Goal: Task Accomplishment & Management: Complete application form

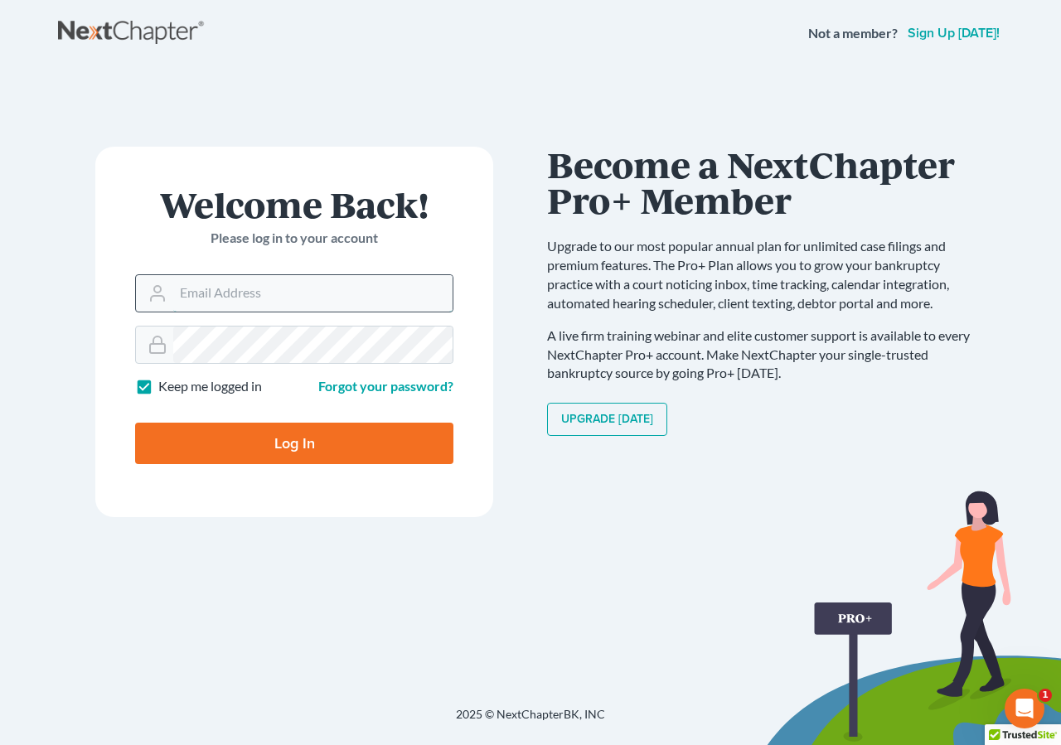
click at [205, 291] on input "Email Address" at bounding box center [312, 293] width 279 height 36
click at [194, 304] on input "Email Address" at bounding box center [312, 293] width 279 height 36
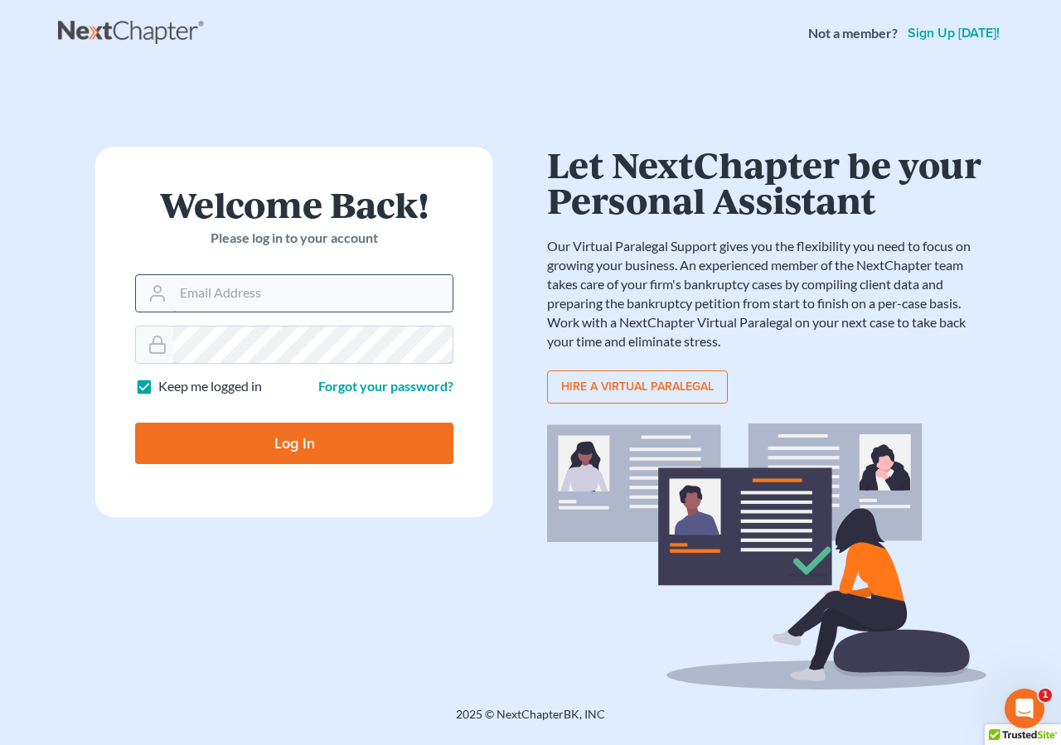
type input "[EMAIL_ADDRESS][DOMAIN_NAME]"
click at [196, 435] on input "Log In" at bounding box center [294, 443] width 318 height 41
type input "Thinking..."
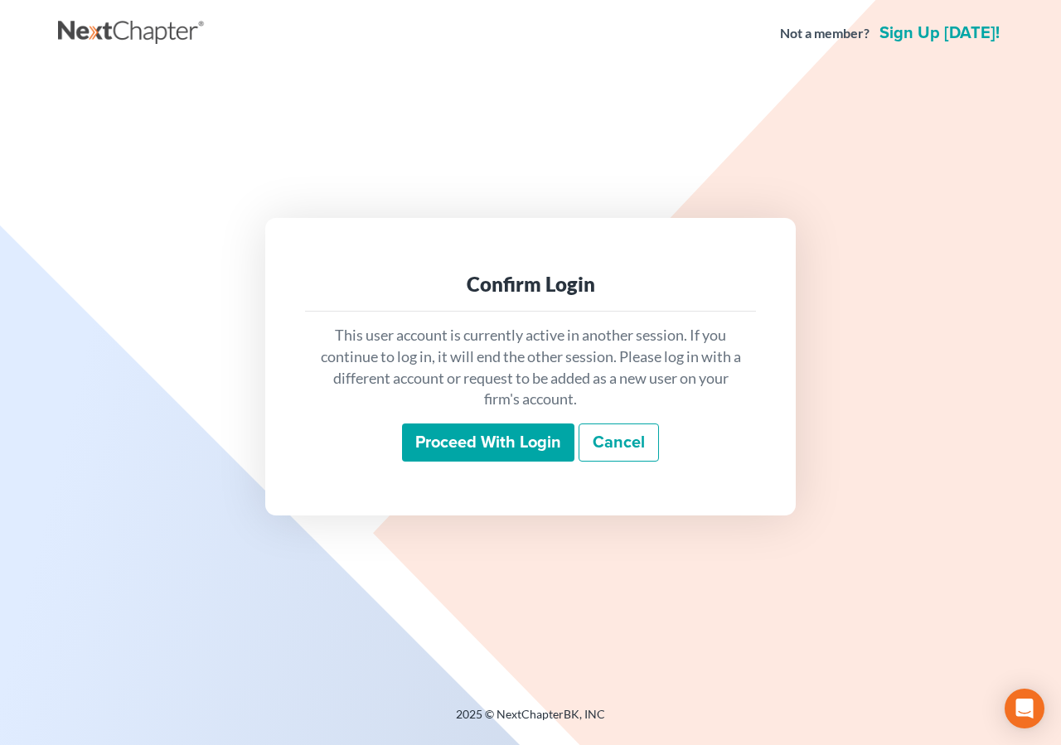
click at [487, 438] on input "Proceed with login" at bounding box center [488, 442] width 172 height 38
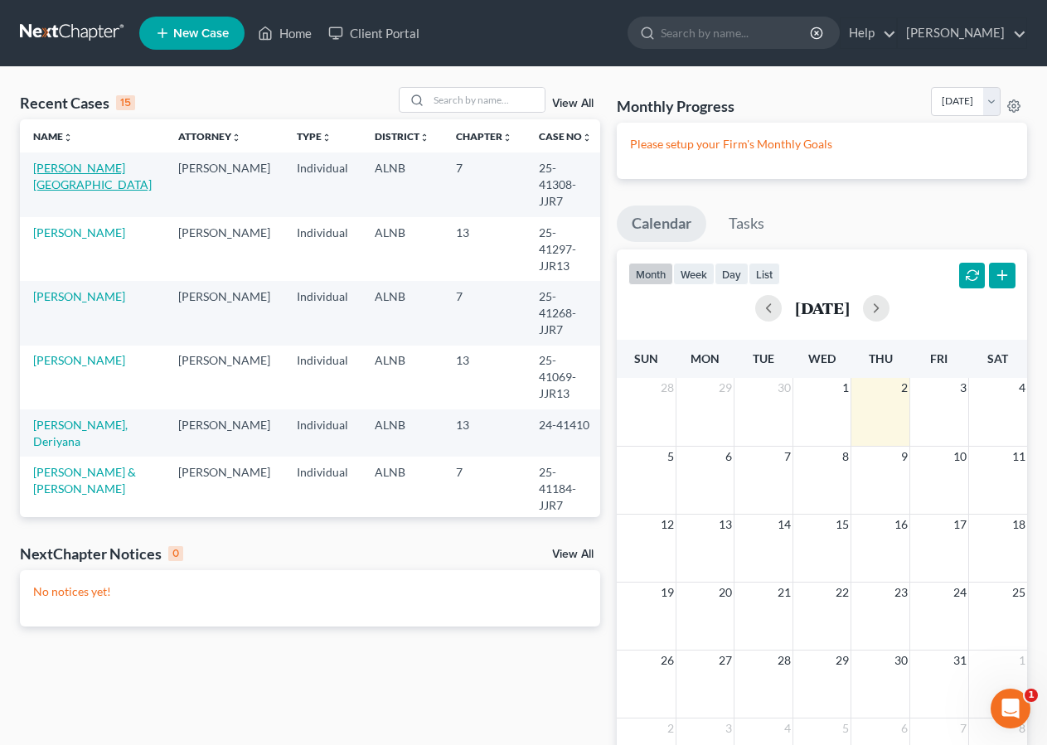
click at [81, 170] on link "Lankford, Kasey" at bounding box center [92, 176] width 119 height 31
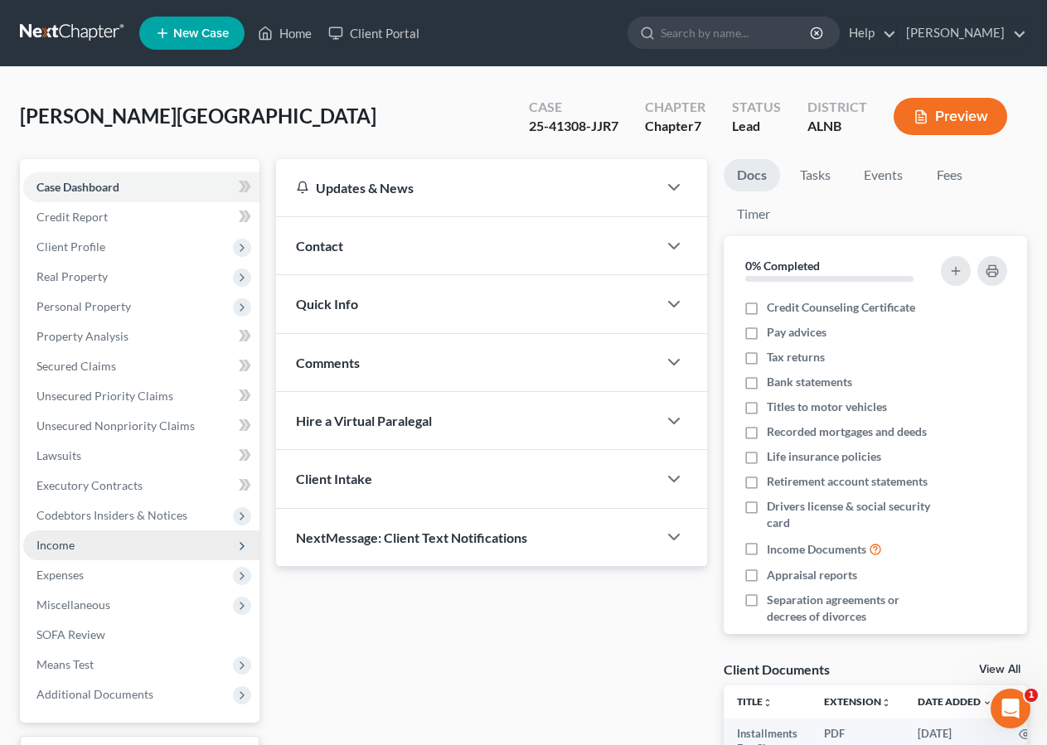
click at [97, 544] on span "Income" at bounding box center [141, 545] width 236 height 30
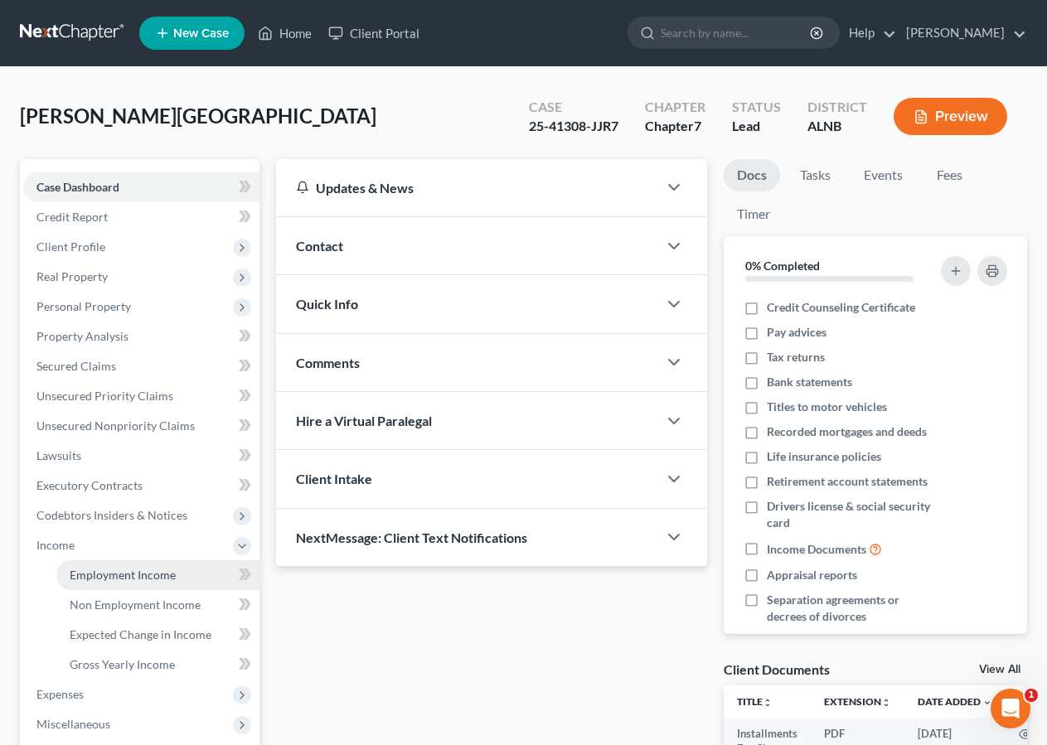
click at [106, 578] on span "Employment Income" at bounding box center [123, 575] width 106 height 14
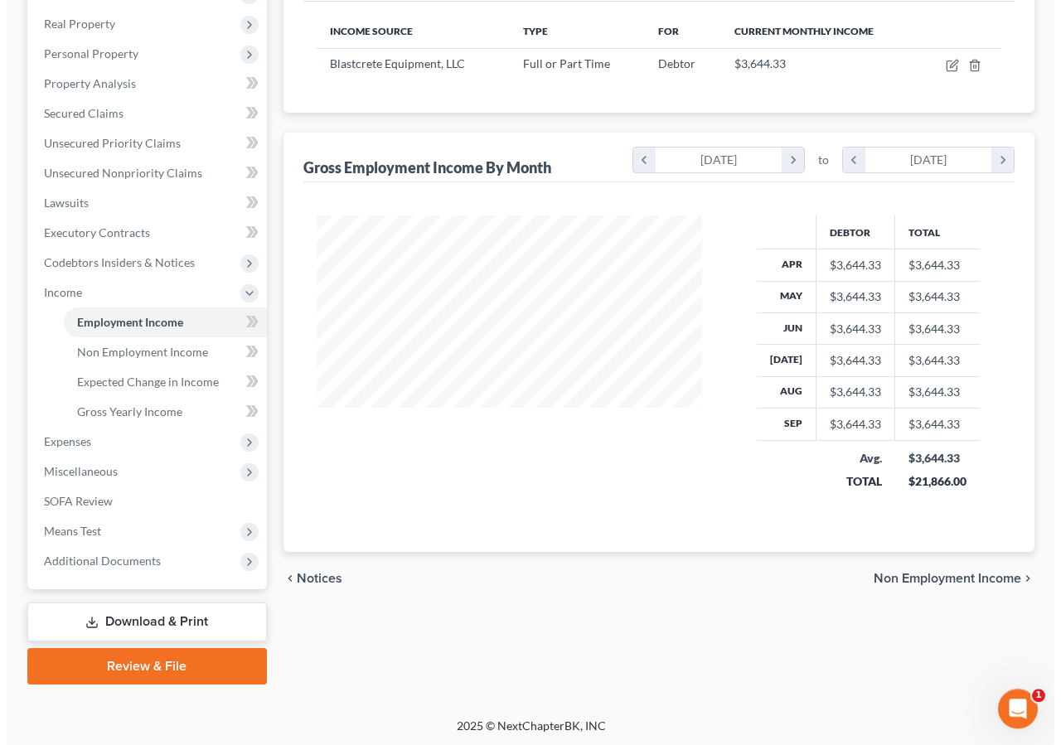
scroll to position [254, 0]
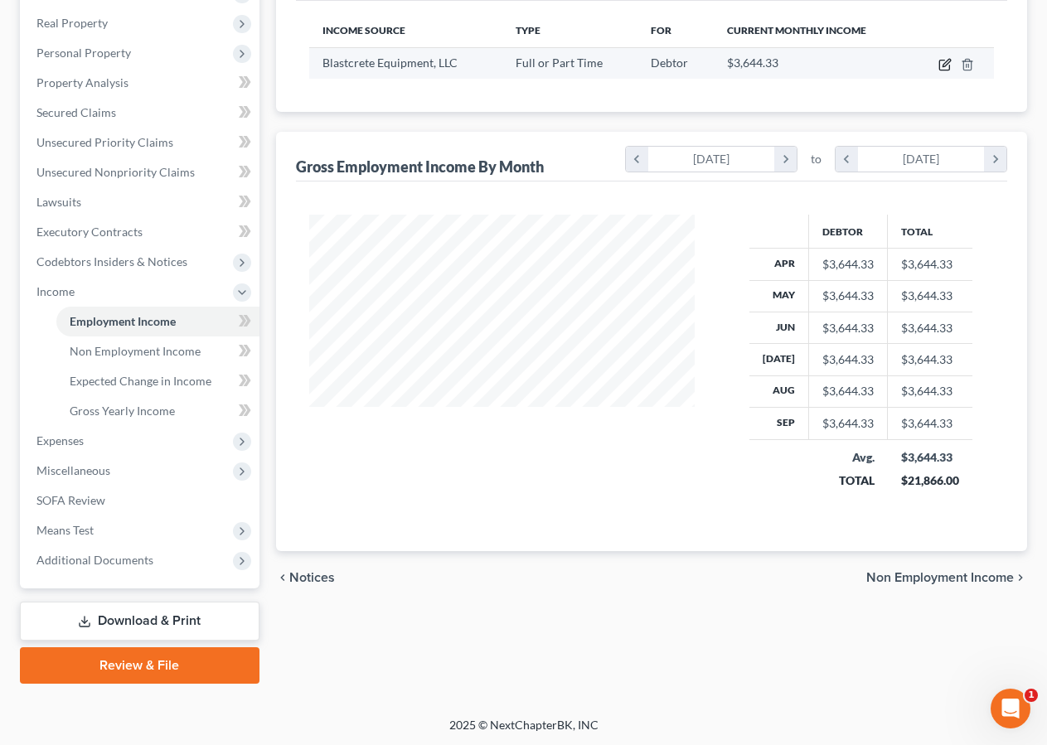
click at [946, 62] on icon "button" at bounding box center [944, 64] width 13 height 13
select select "0"
select select "3"
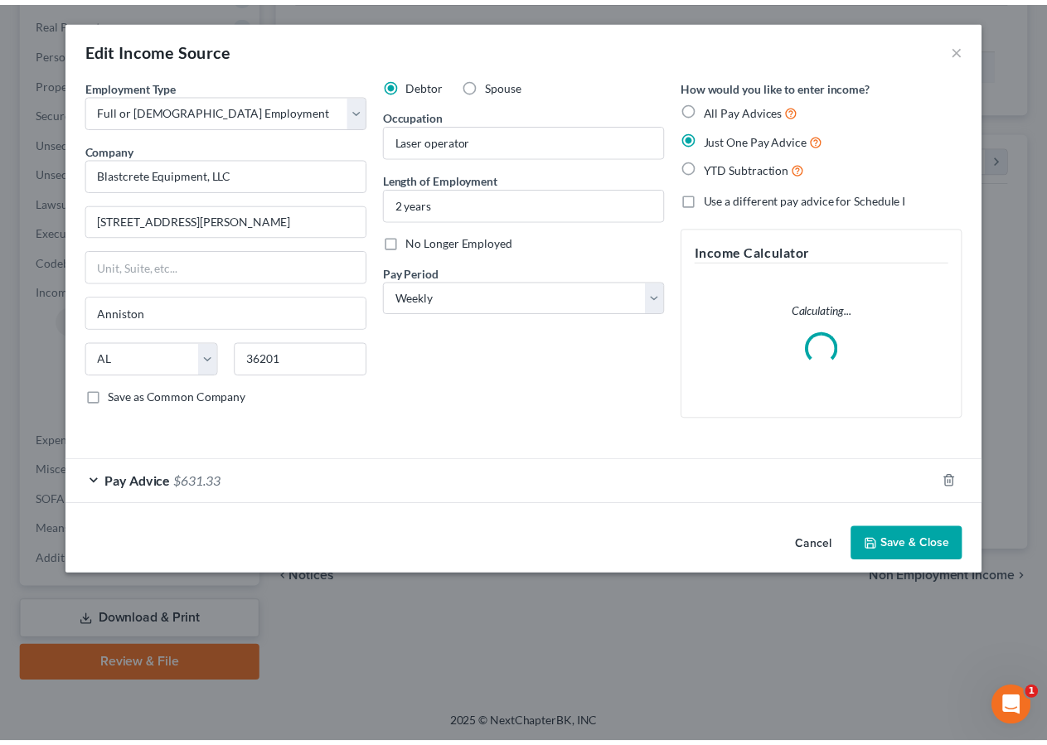
scroll to position [297, 424]
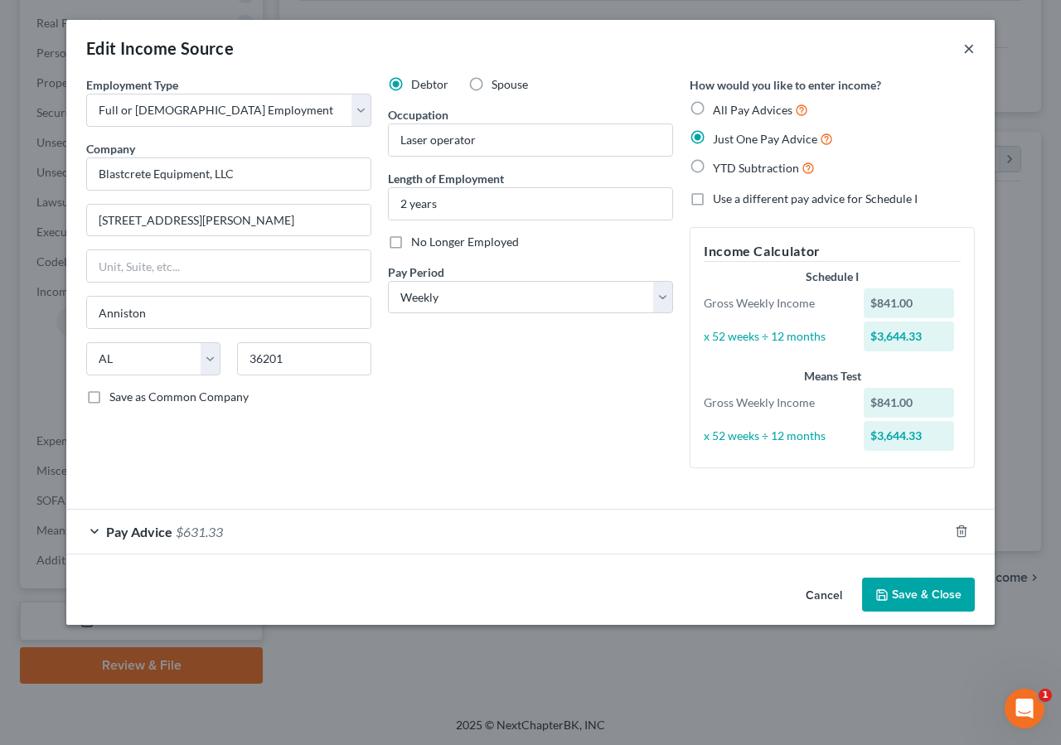
click at [969, 49] on button "×" at bounding box center [969, 48] width 12 height 20
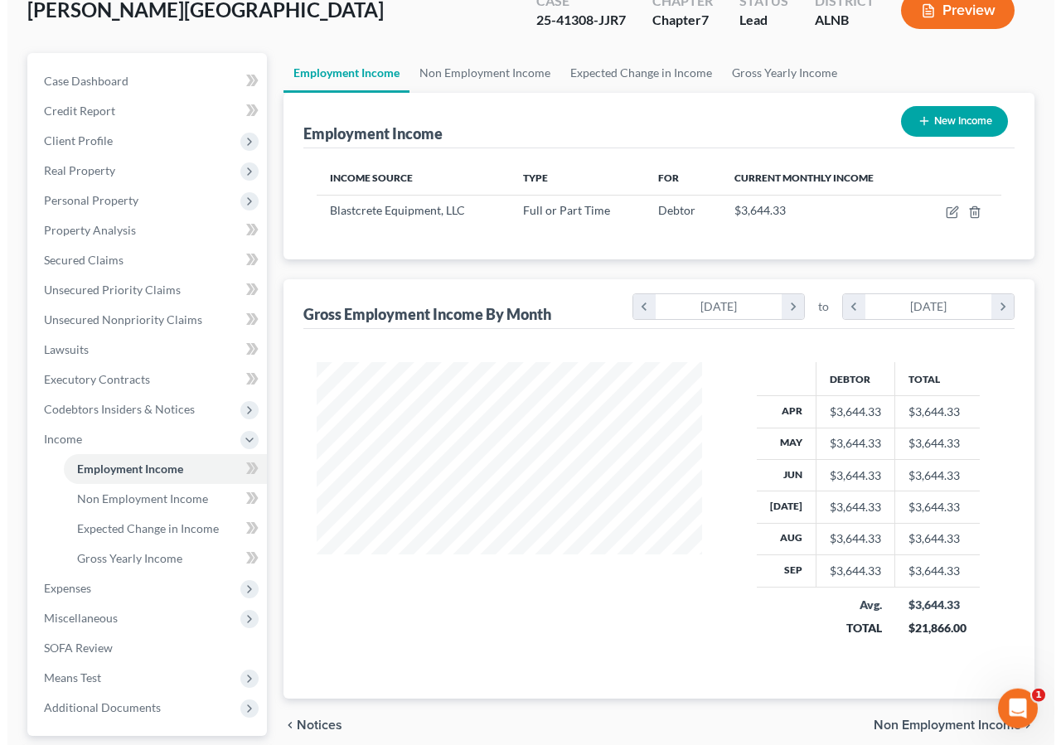
scroll to position [70, 0]
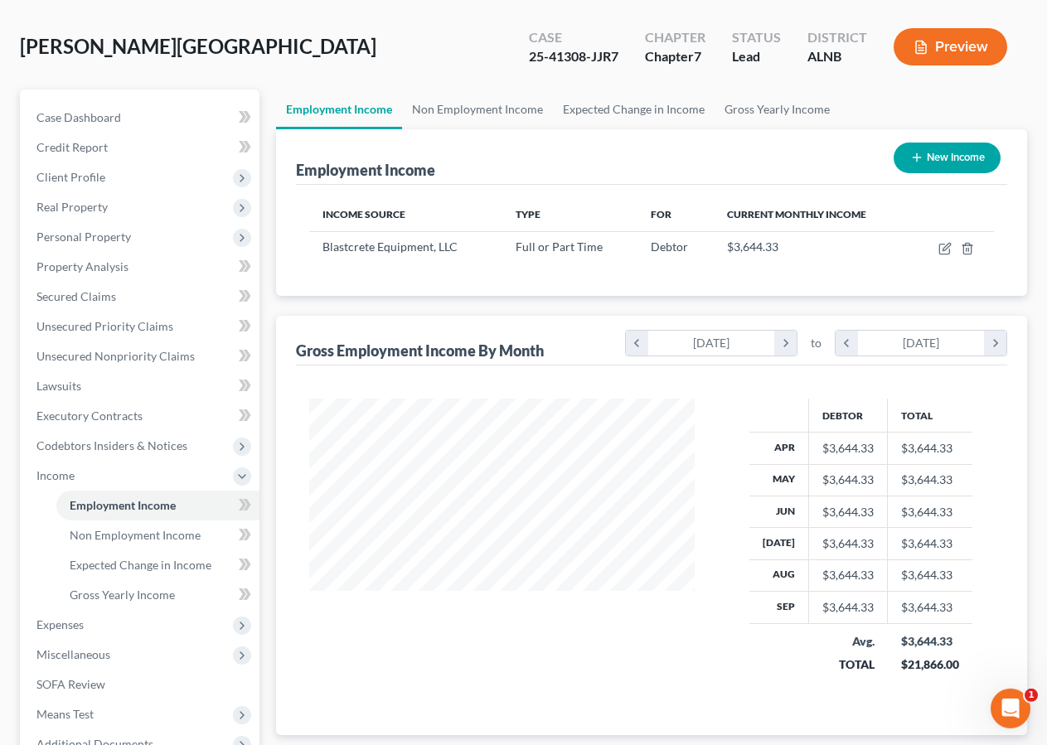
click at [968, 154] on button "New Income" at bounding box center [946, 158] width 107 height 31
select select "0"
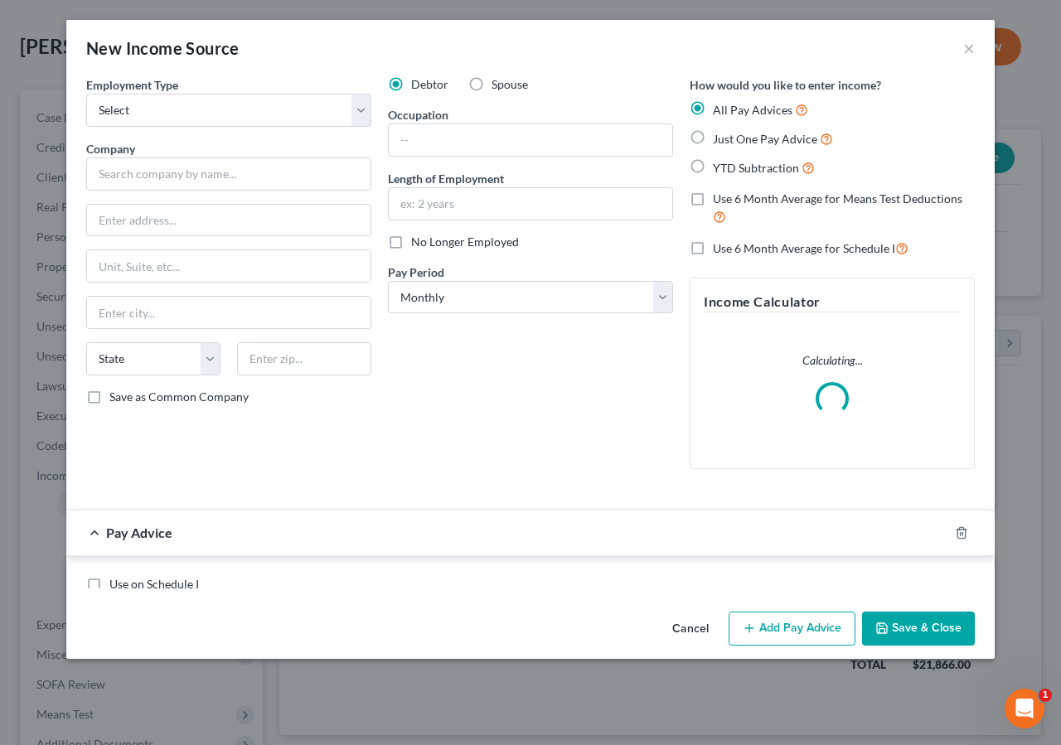
scroll to position [297, 424]
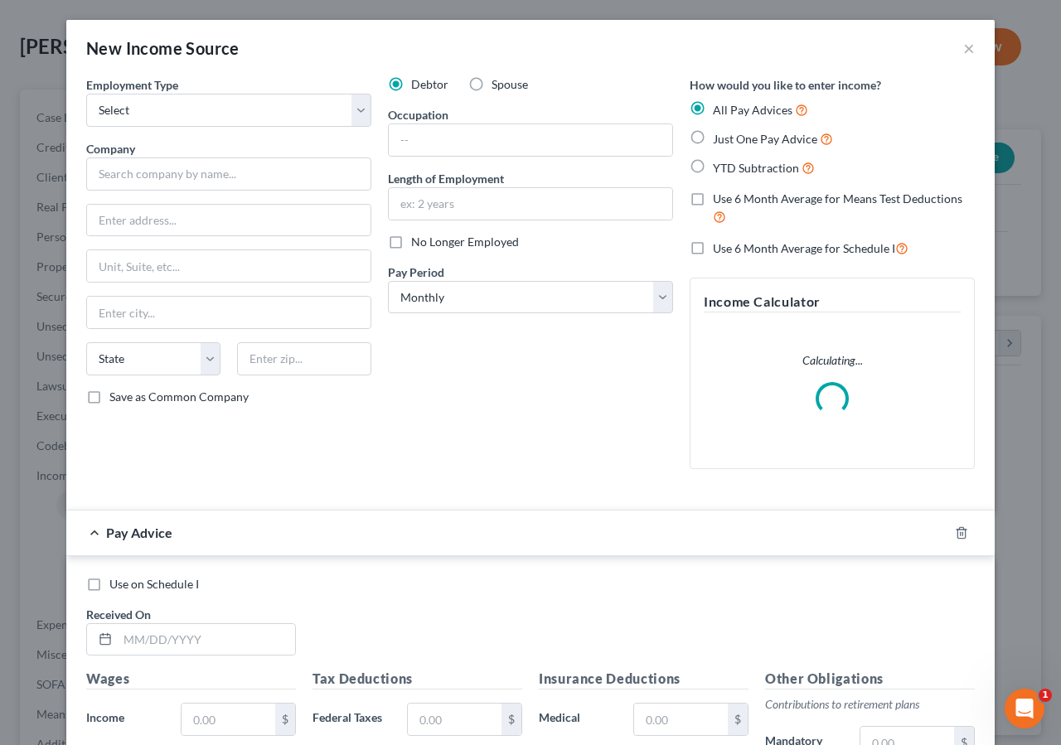
click at [491, 81] on label "Spouse" at bounding box center [509, 84] width 36 height 17
click at [498, 81] on input "Spouse" at bounding box center [503, 81] width 11 height 11
radio input "true"
click at [164, 109] on select "Select Full or Part Time Employment Self Employment" at bounding box center [228, 110] width 285 height 33
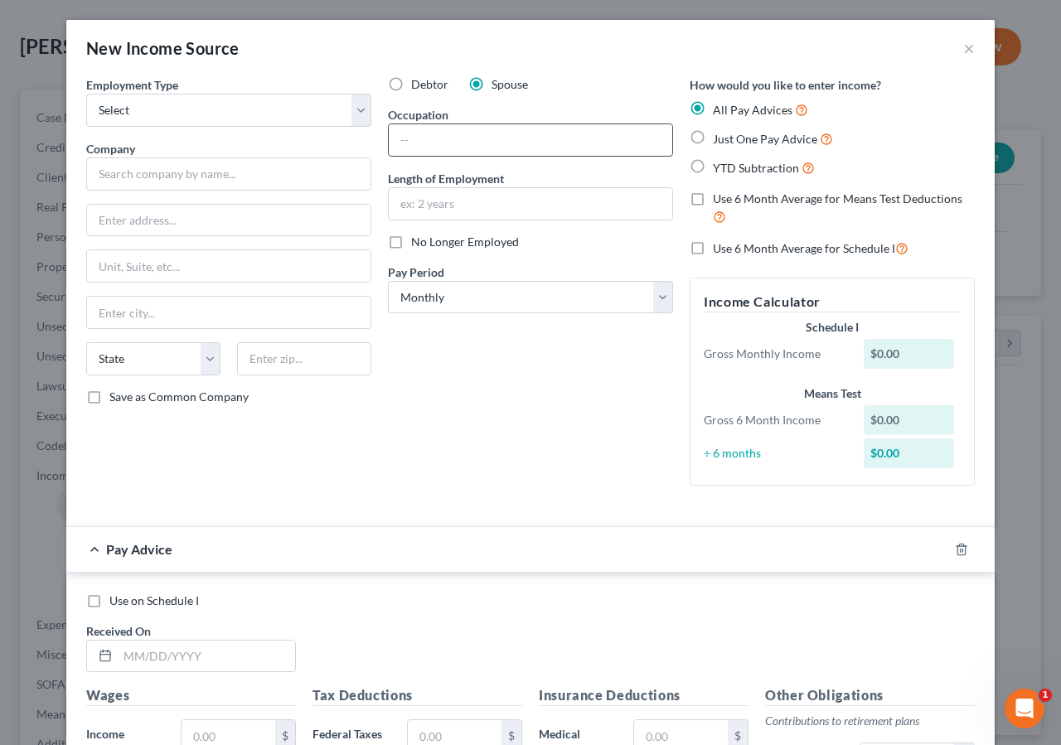
click at [423, 138] on input "text" at bounding box center [530, 139] width 283 height 31
click at [713, 138] on label "Just One Pay Advice" at bounding box center [773, 138] width 120 height 19
click at [719, 138] on input "Just One Pay Advice" at bounding box center [724, 134] width 11 height 11
radio input "true"
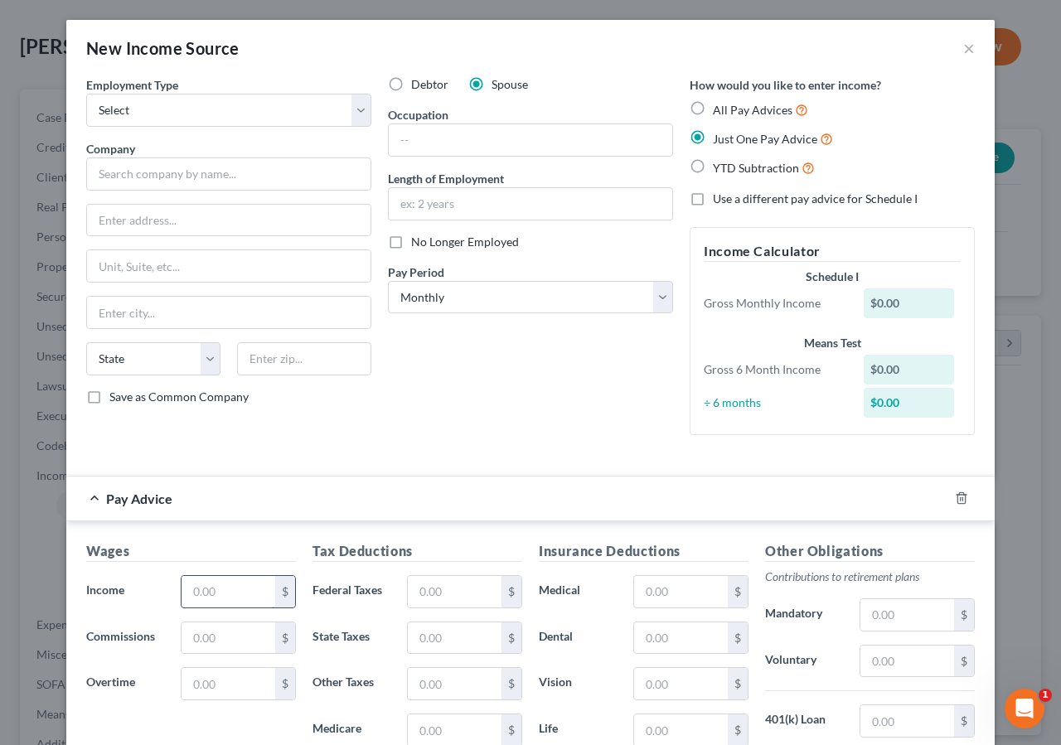
click at [203, 590] on input "text" at bounding box center [228, 591] width 94 height 31
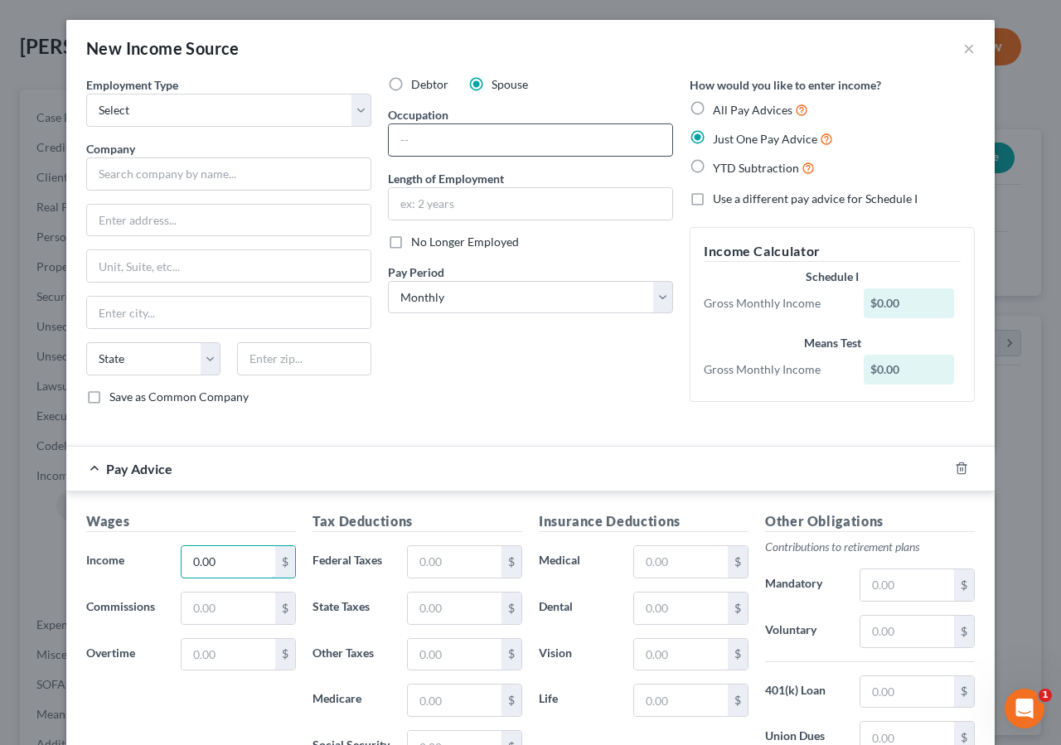
type input "0.00"
click at [418, 143] on input "text" at bounding box center [530, 139] width 283 height 31
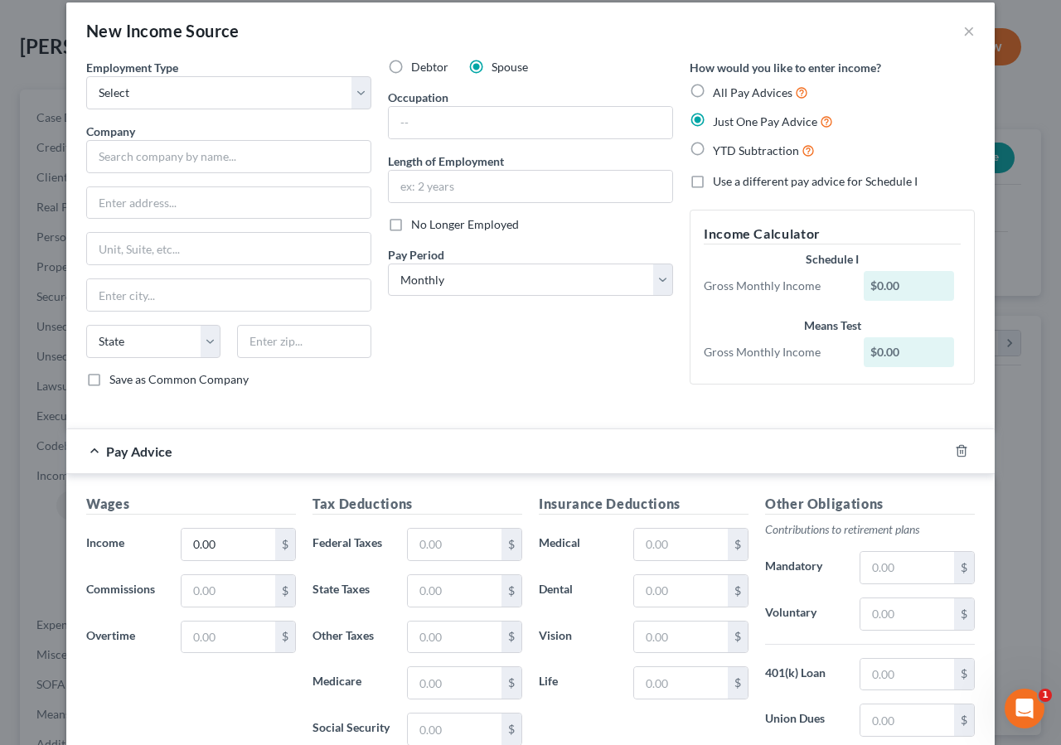
scroll to position [0, 0]
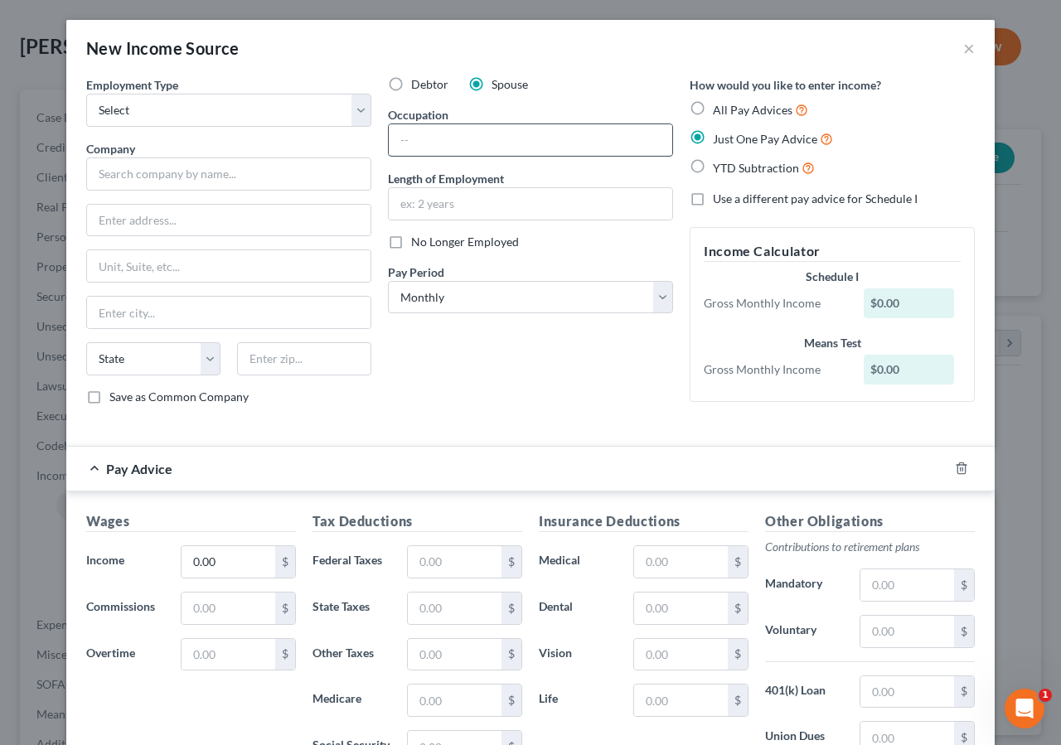
click at [399, 139] on input "text" at bounding box center [530, 139] width 283 height 31
click at [448, 138] on input "No spouse no spousal income" at bounding box center [530, 139] width 283 height 31
type input "No spouse - no spousal income"
click at [86, 94] on select "Select Full or Part Time Employment Self Employment" at bounding box center [228, 110] width 285 height 33
click at [147, 108] on select "Select Full or Part Time Employment Self Employment" at bounding box center [228, 110] width 285 height 33
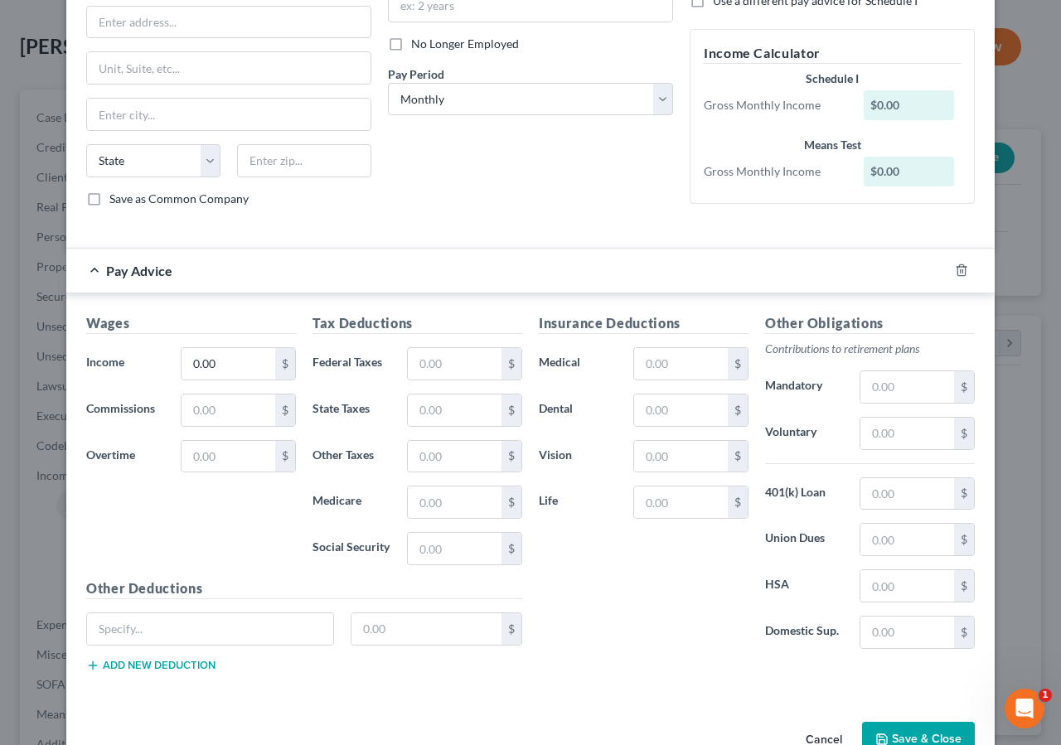
scroll to position [243, 0]
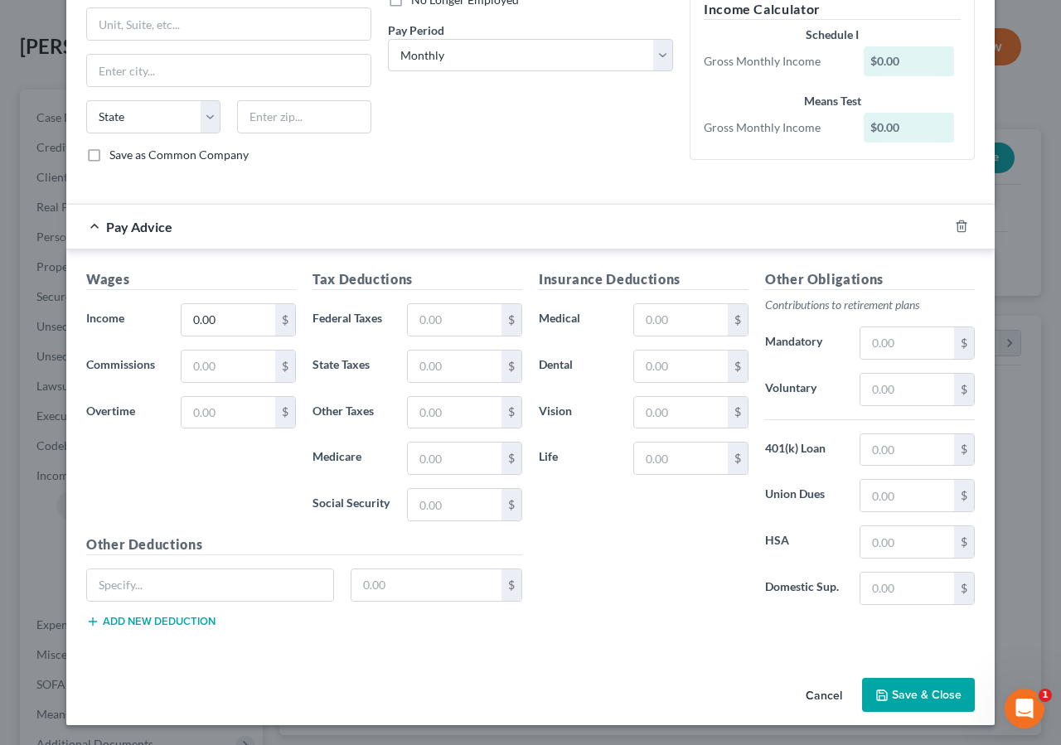
click at [904, 699] on button "Save & Close" at bounding box center [918, 695] width 113 height 35
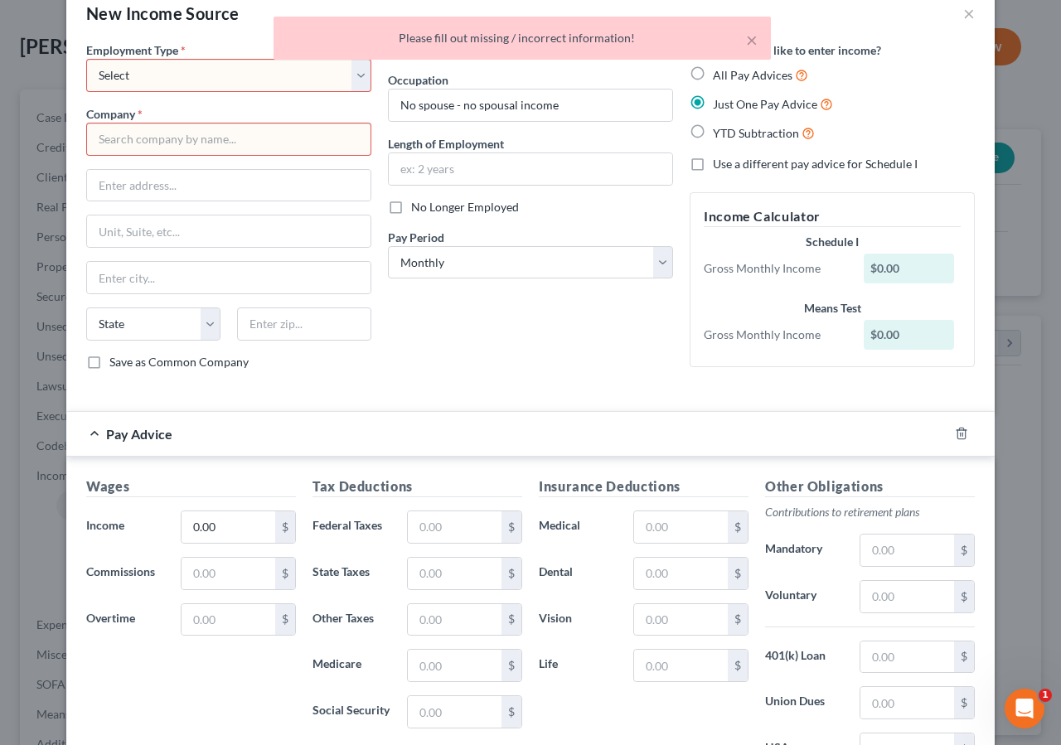
scroll to position [0, 0]
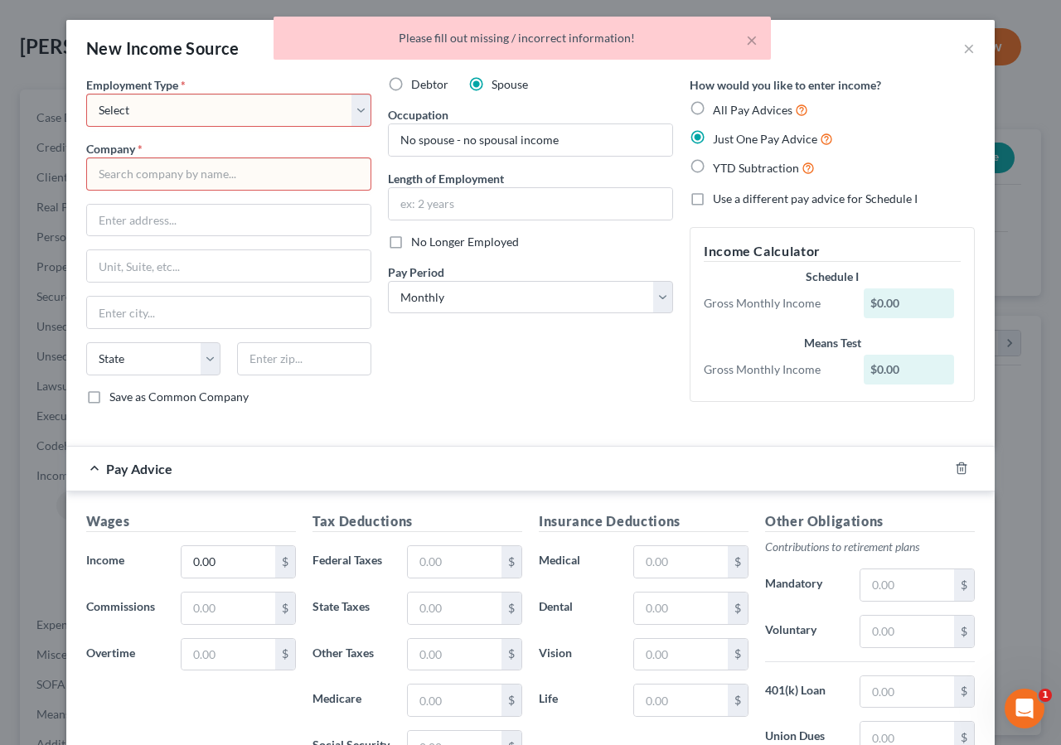
click at [133, 112] on select "Select Full or Part Time Employment Self Employment" at bounding box center [228, 110] width 285 height 33
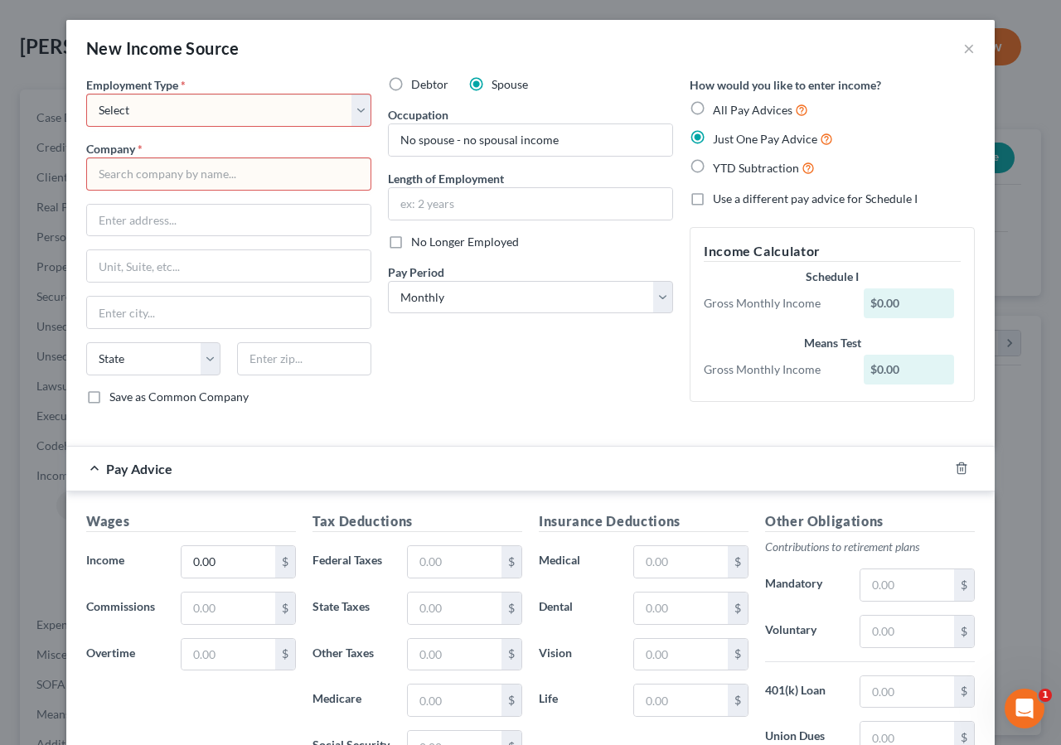
select select "0"
click option "Full or Part Time Employment" at bounding box center [0, 0] width 0 height 0
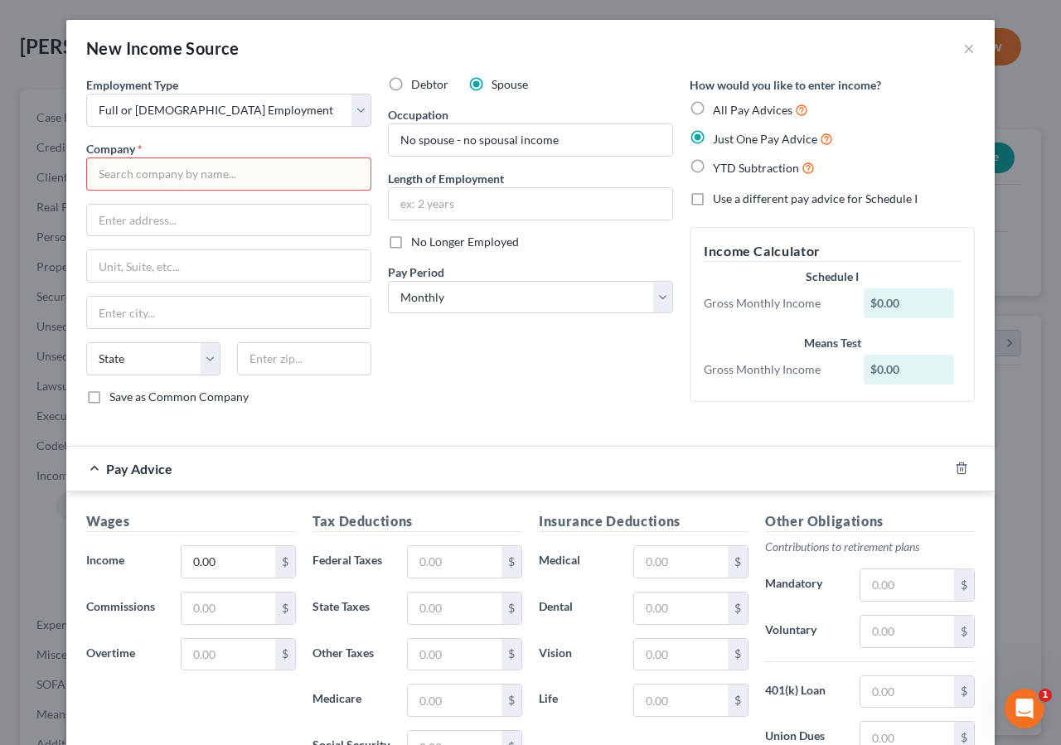
click at [133, 177] on input "text" at bounding box center [228, 173] width 285 height 33
type input "None"
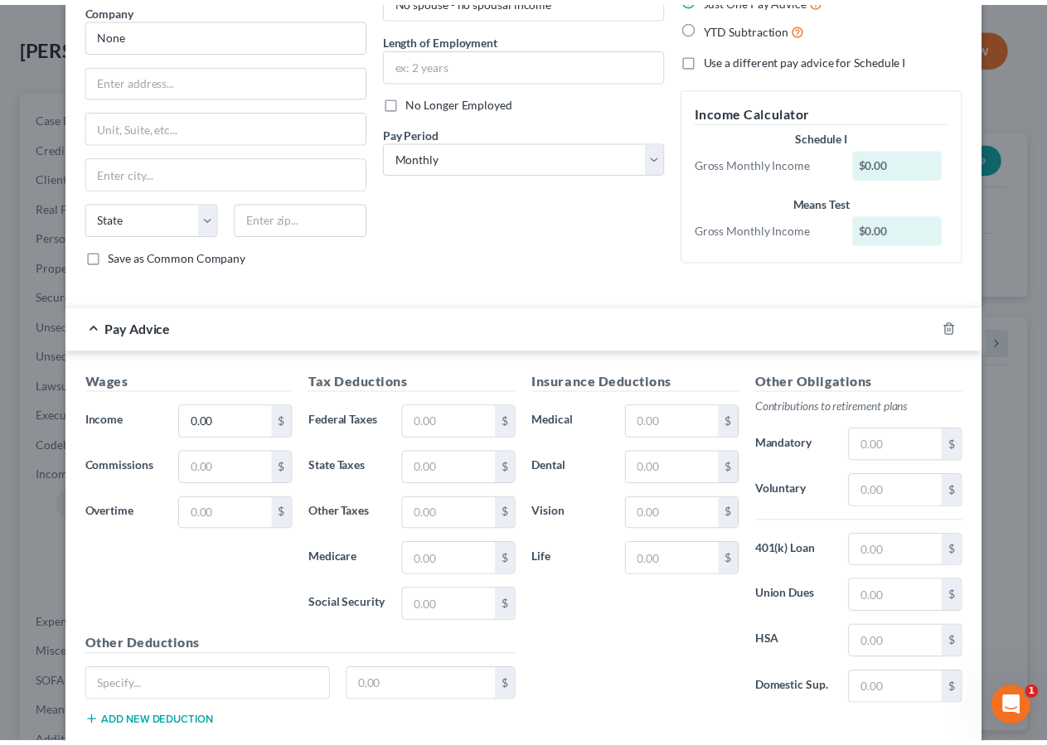
scroll to position [243, 0]
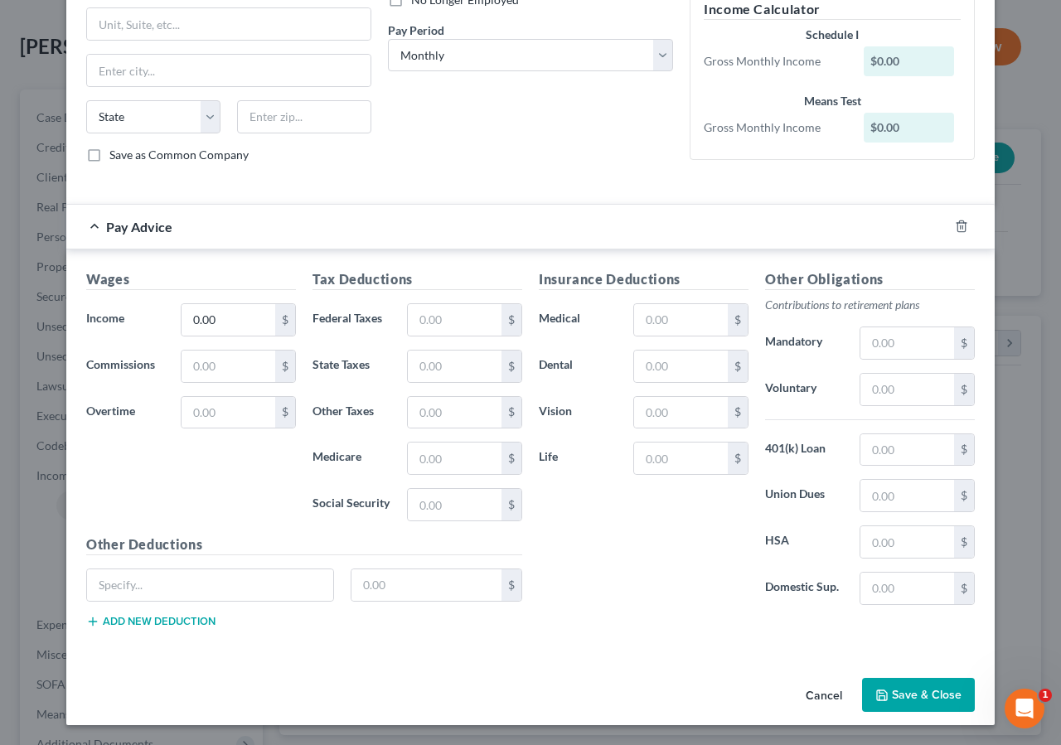
click at [891, 697] on button "Save & Close" at bounding box center [918, 695] width 113 height 35
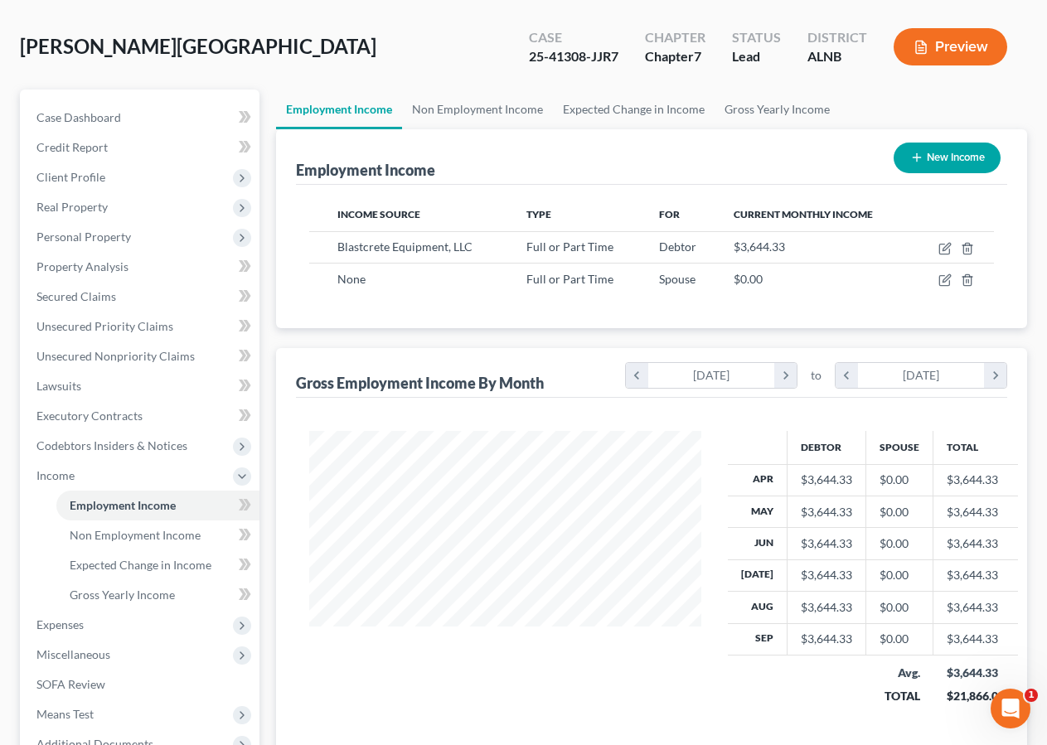
scroll to position [828457, 828335]
click at [100, 531] on span "Non Employment Income" at bounding box center [135, 535] width 131 height 14
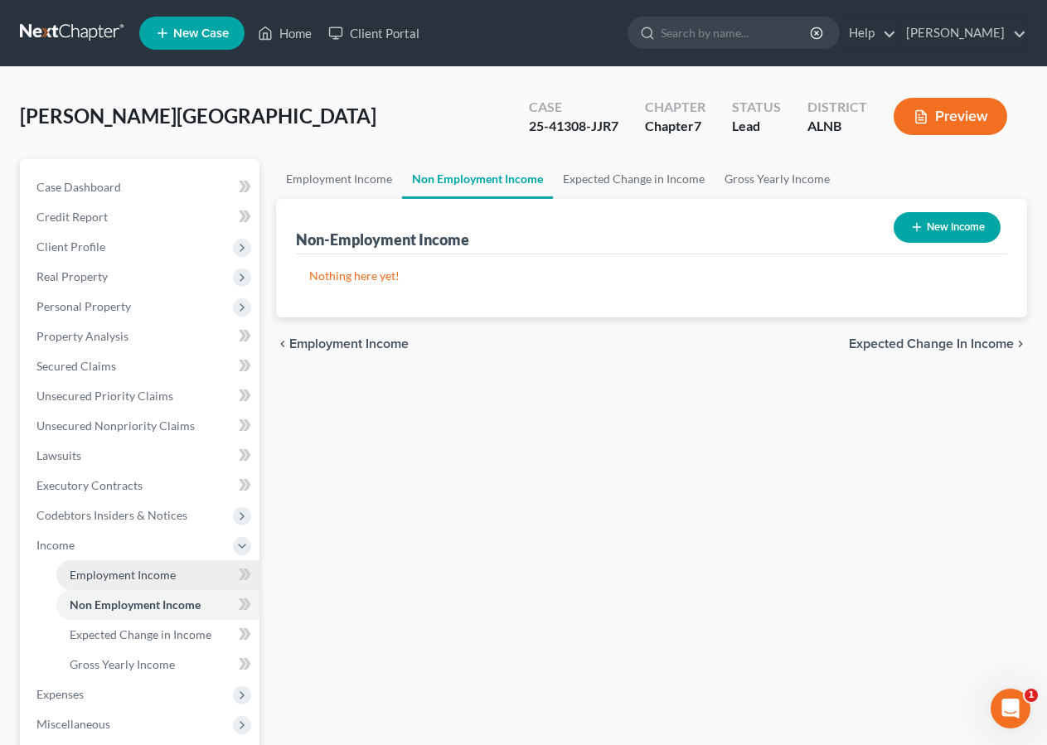
click at [116, 578] on span "Employment Income" at bounding box center [123, 575] width 106 height 14
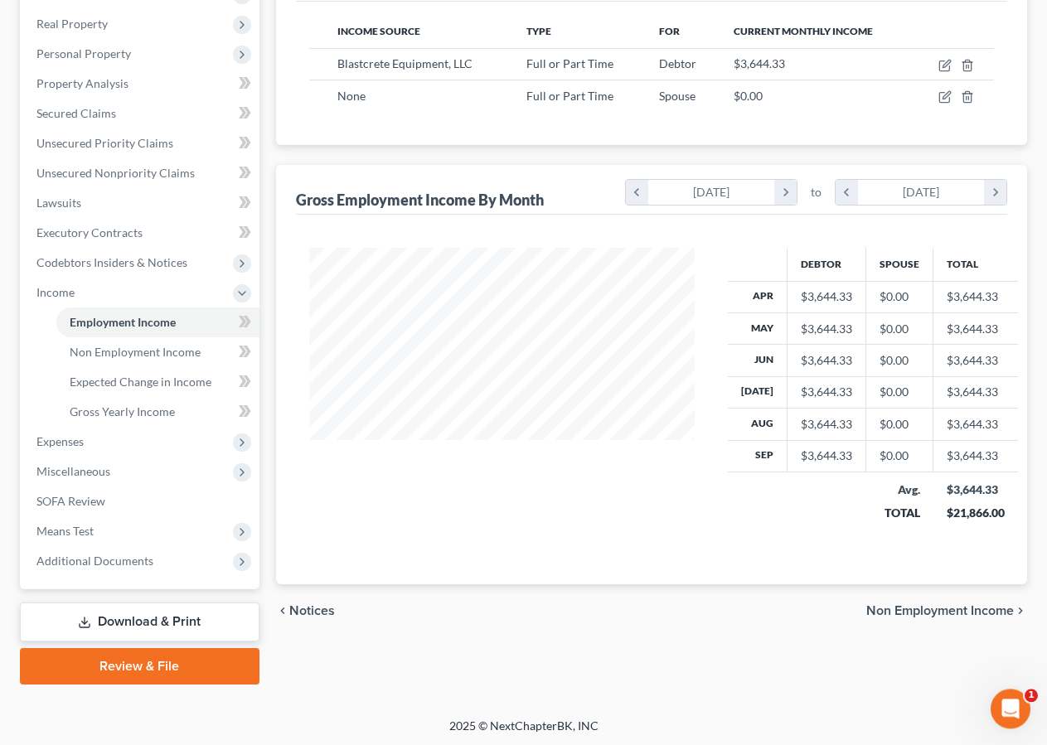
scroll to position [254, 0]
click at [130, 618] on link "Download & Print" at bounding box center [140, 621] width 240 height 39
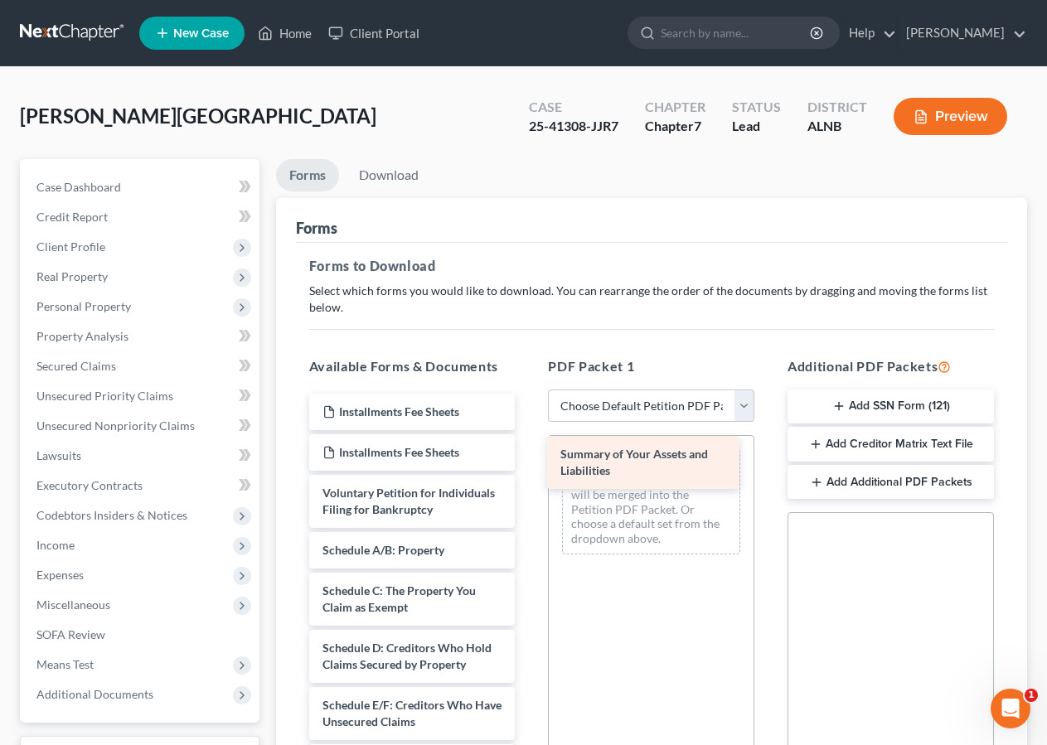
drag, startPoint x: 429, startPoint y: 559, endPoint x: 667, endPoint y: 448, distance: 262.9
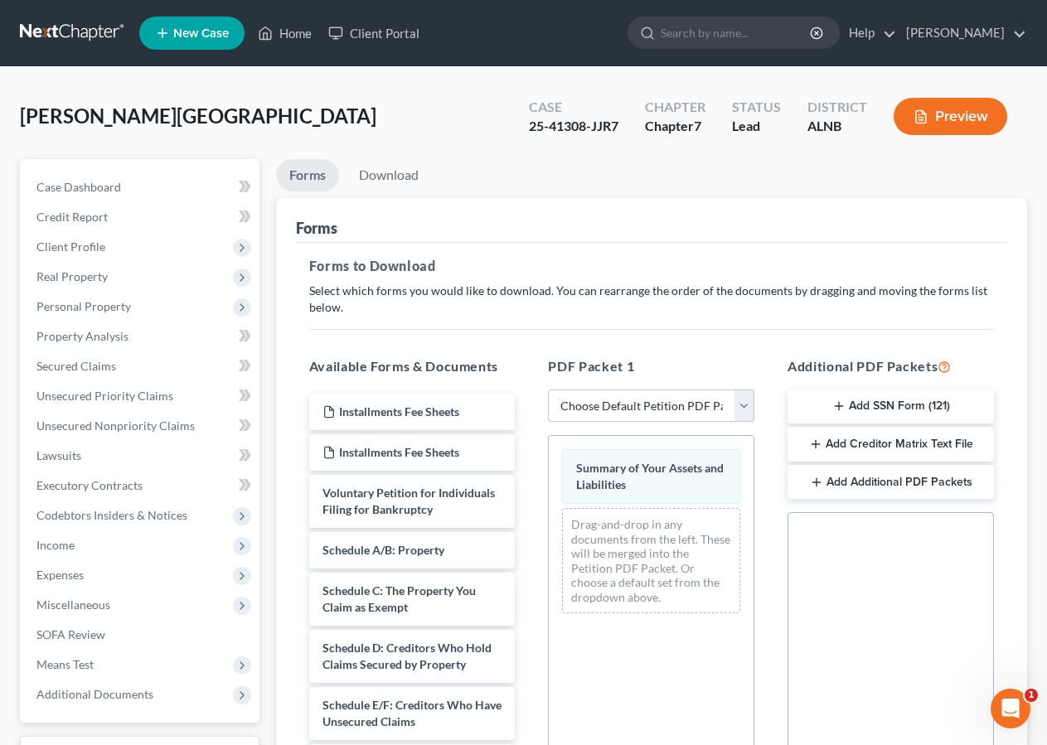
click at [548, 390] on select "Choose Default Petition PDF Packet Complete Bankruptcy Petition (all forms and …" at bounding box center [651, 406] width 206 height 33
select select "2"
click option "Amended Forms" at bounding box center [0, 0] width 0 height 0
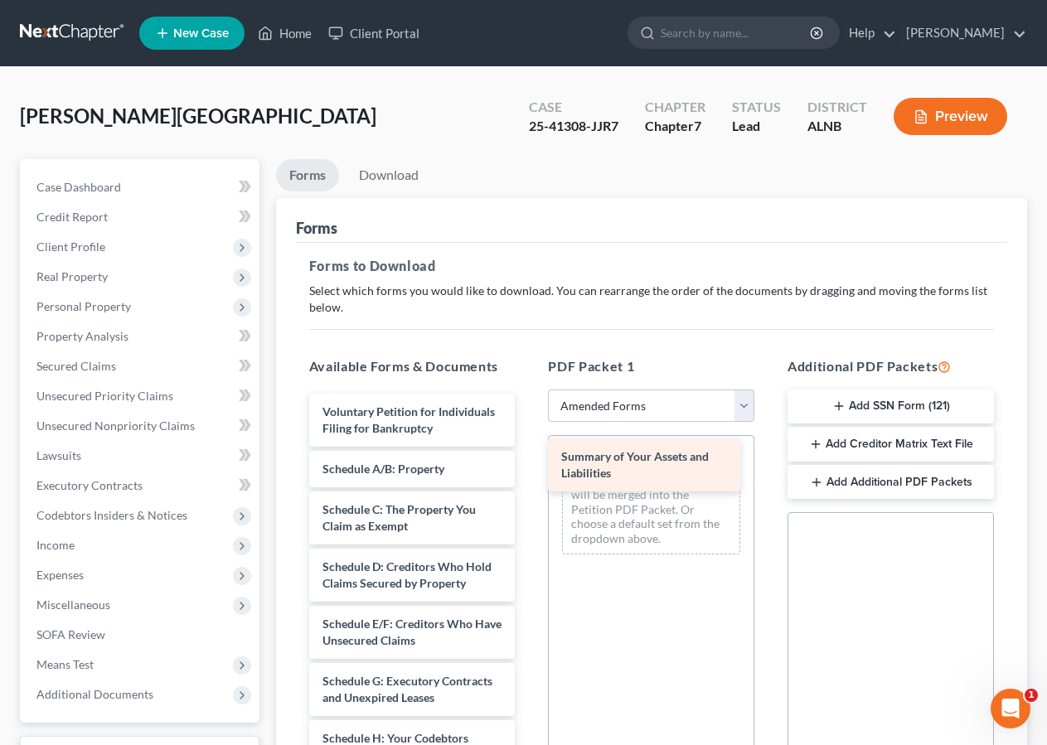
drag, startPoint x: 385, startPoint y: 491, endPoint x: 627, endPoint y: 463, distance: 244.5
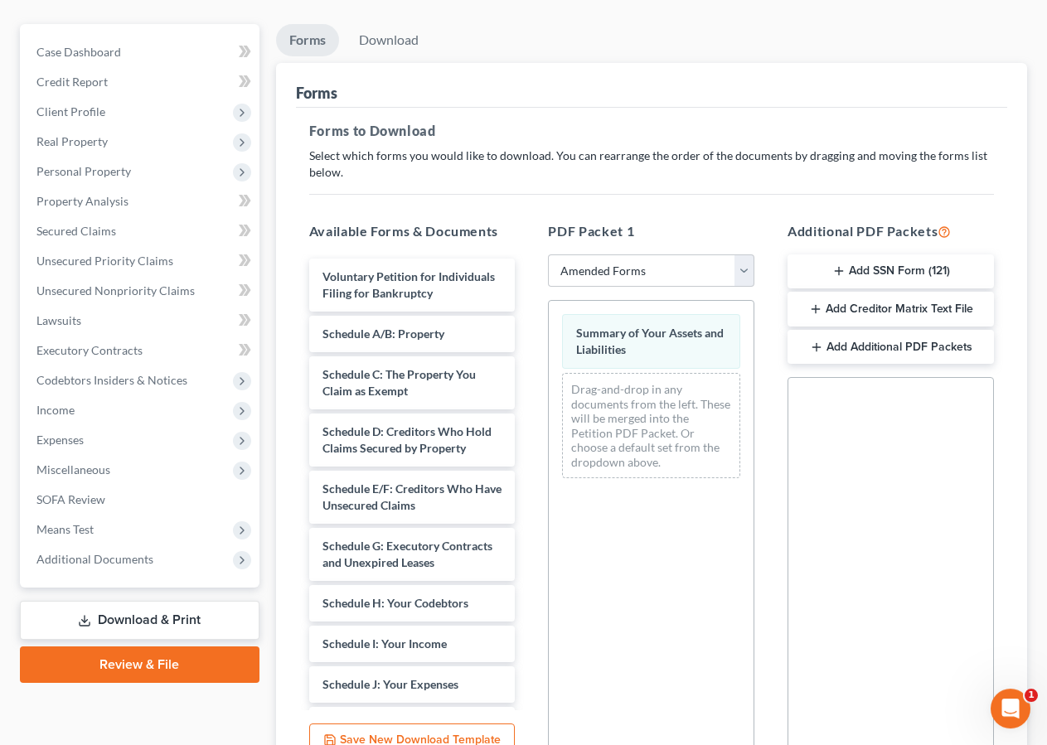
scroll to position [138, 0]
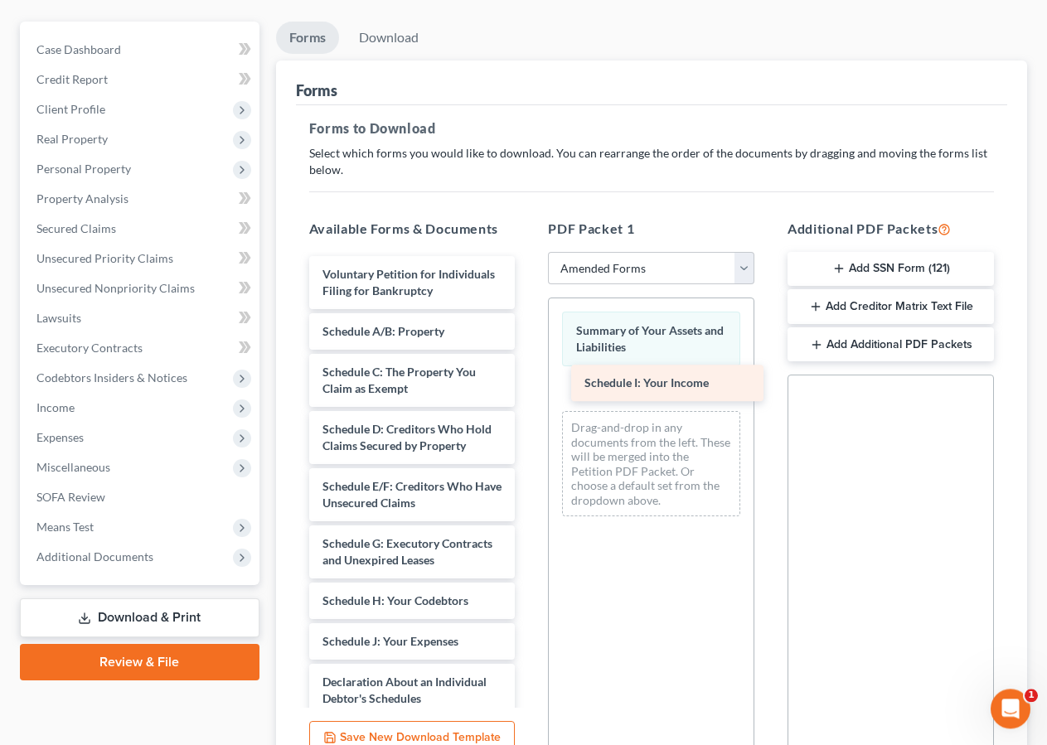
drag, startPoint x: 394, startPoint y: 690, endPoint x: 655, endPoint y: 383, distance: 402.8
click at [529, 383] on div "Schedule I: Your Income Voluntary Petition for Individuals Filing for Bankruptc…" at bounding box center [412, 695] width 233 height 878
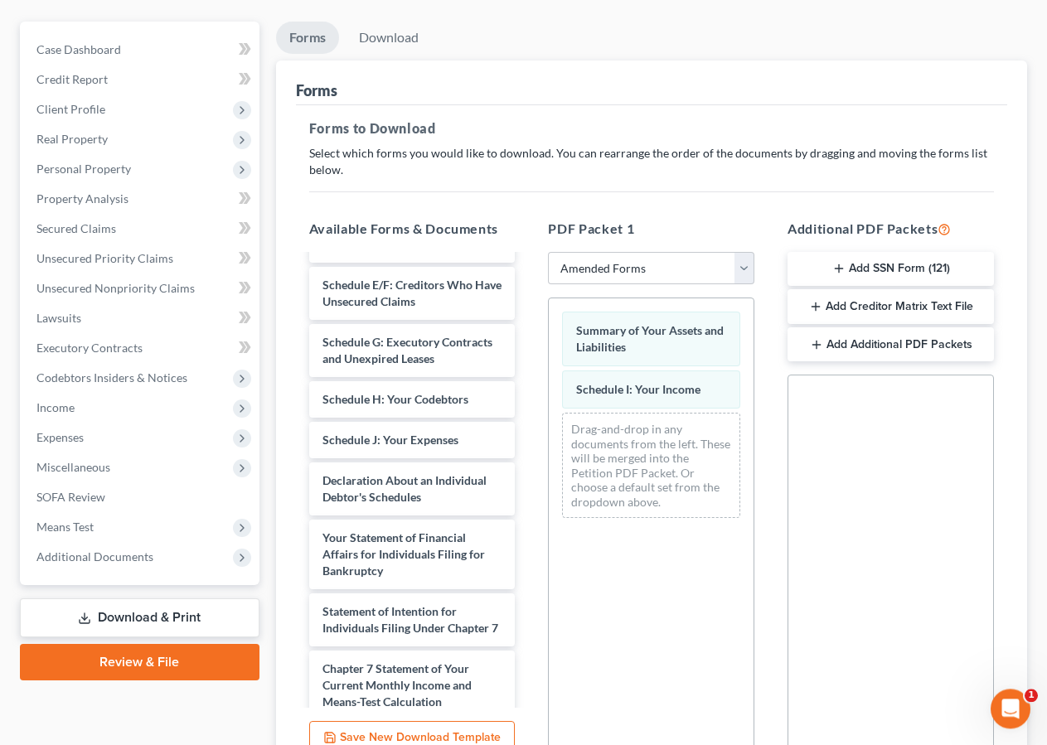
scroll to position [212, 0]
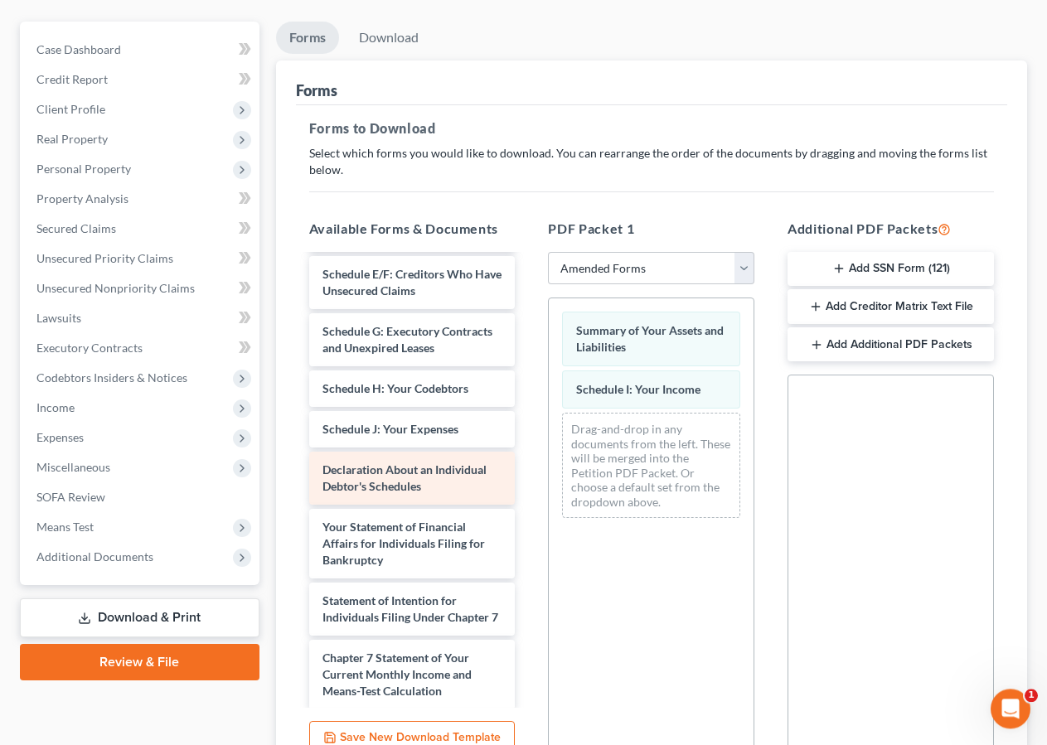
click at [390, 493] on span "Declaration About an Individual Debtor's Schedules" at bounding box center [404, 477] width 164 height 31
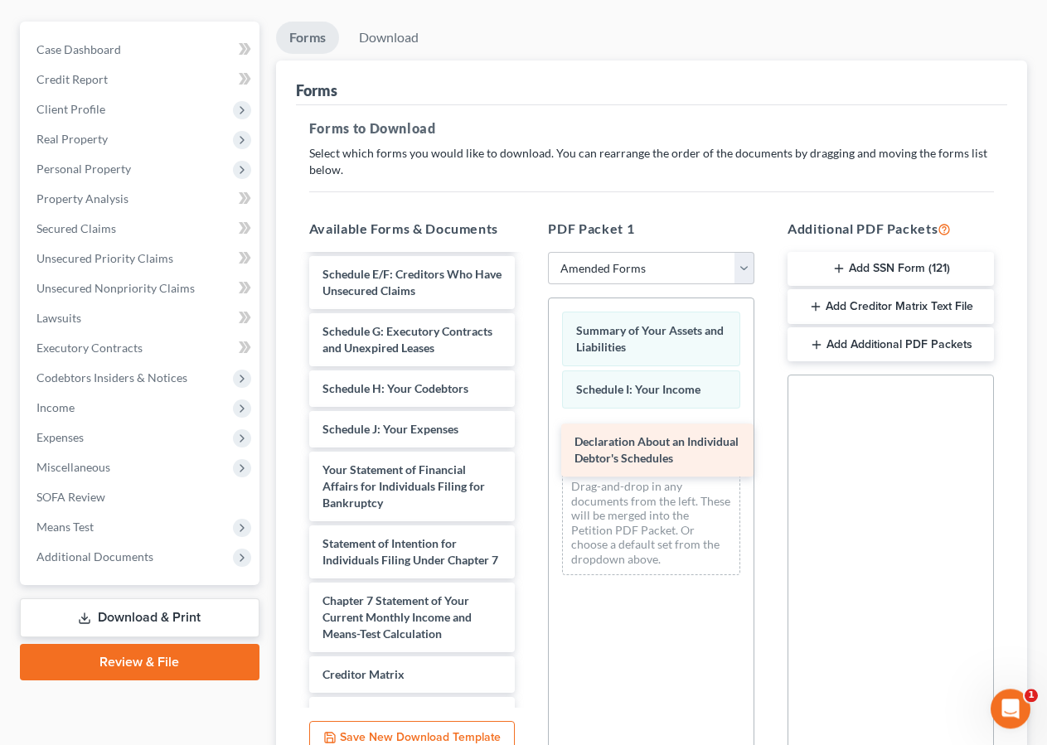
drag, startPoint x: 390, startPoint y: 529, endPoint x: 641, endPoint y: 452, distance: 263.5
click at [529, 452] on div "Declaration About an Individual Debtor's Schedules Voluntary Petition for Indiv…" at bounding box center [412, 454] width 233 height 820
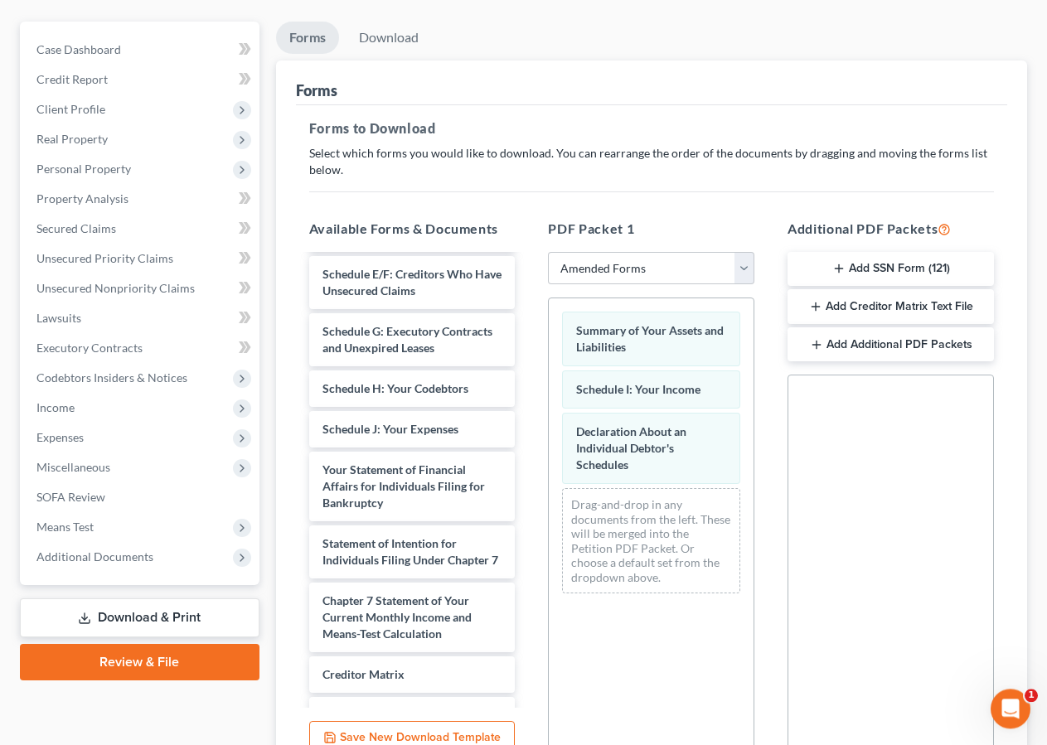
scroll to position [294, 0]
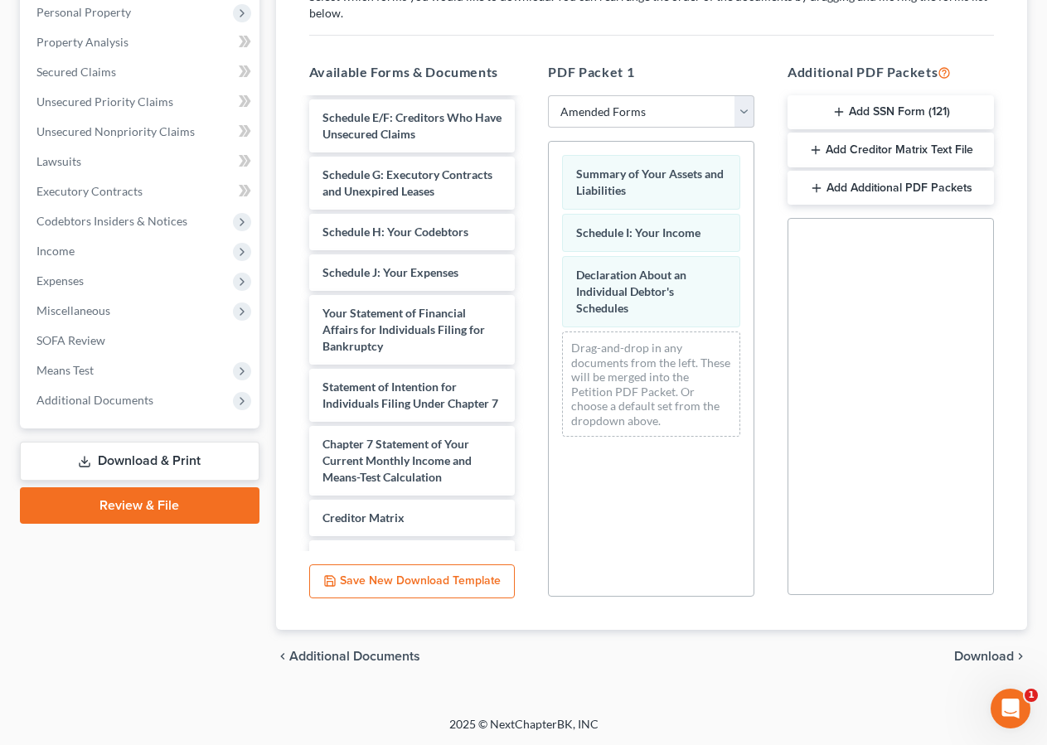
click at [962, 651] on span "Download" at bounding box center [984, 656] width 60 height 13
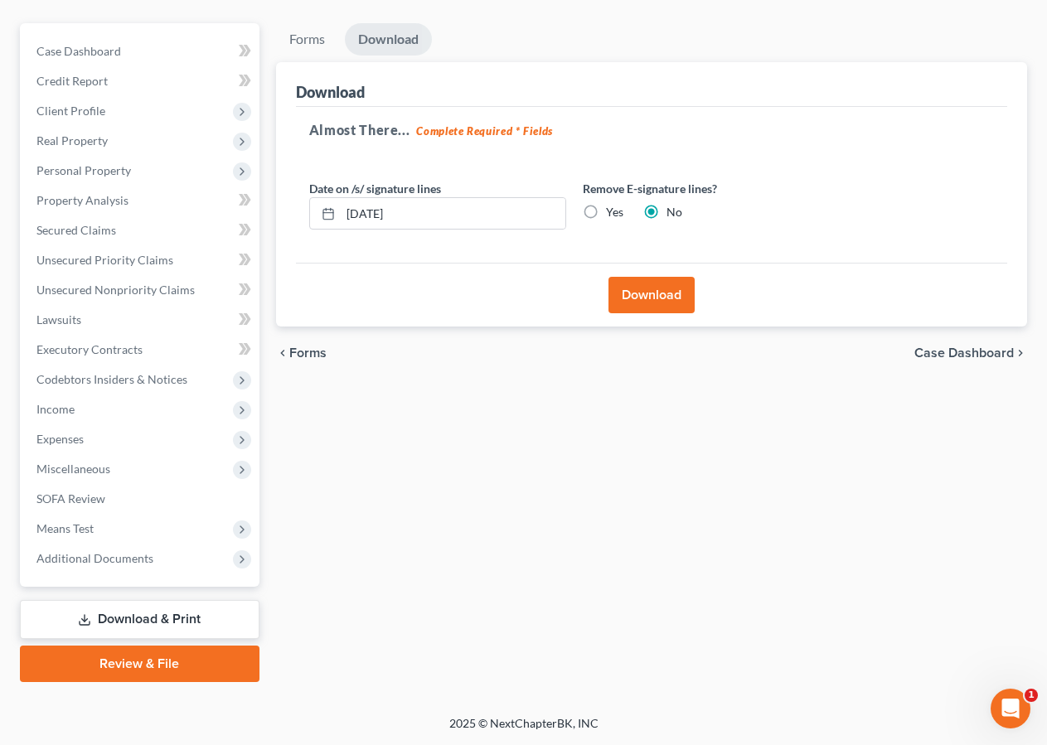
scroll to position [134, 0]
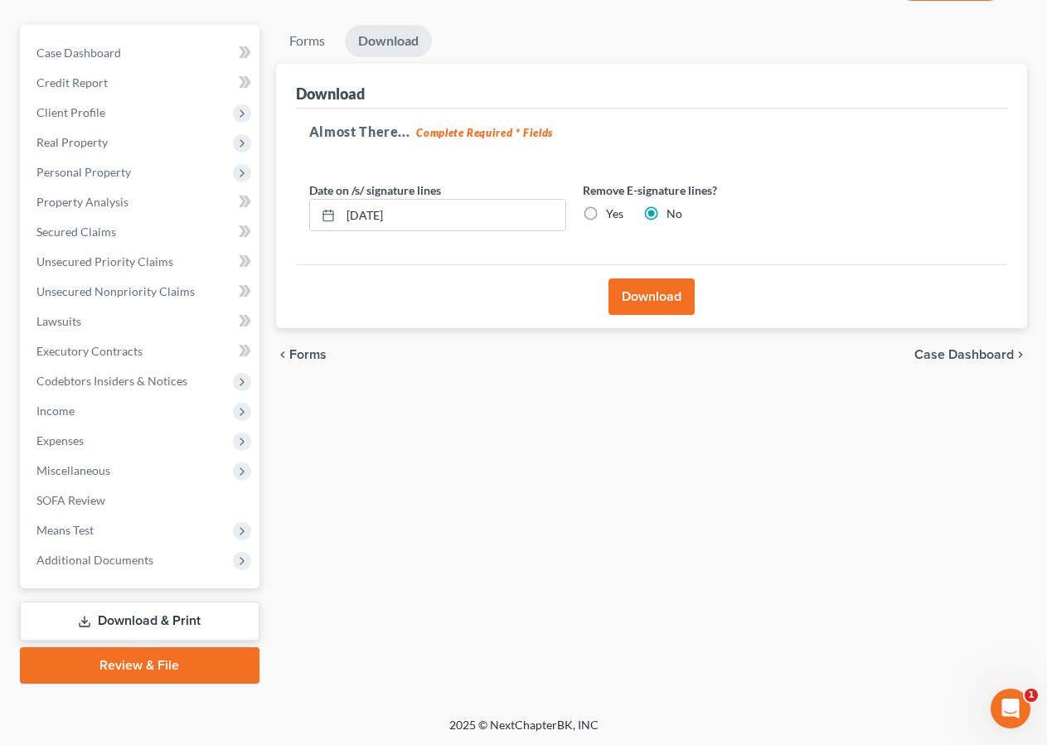
click at [660, 292] on button "Download" at bounding box center [651, 296] width 86 height 36
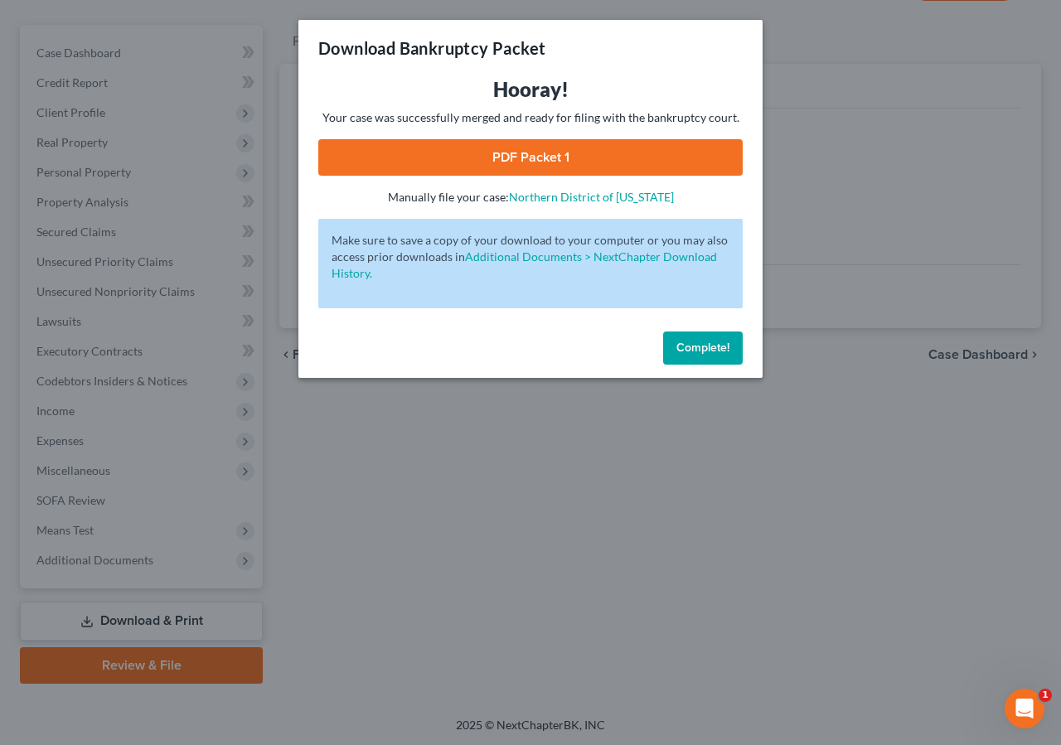
click at [611, 150] on link "PDF Packet 1" at bounding box center [530, 157] width 424 height 36
click at [704, 332] on button "Complete!" at bounding box center [703, 348] width 80 height 33
